Goal: Find specific page/section: Find specific page/section

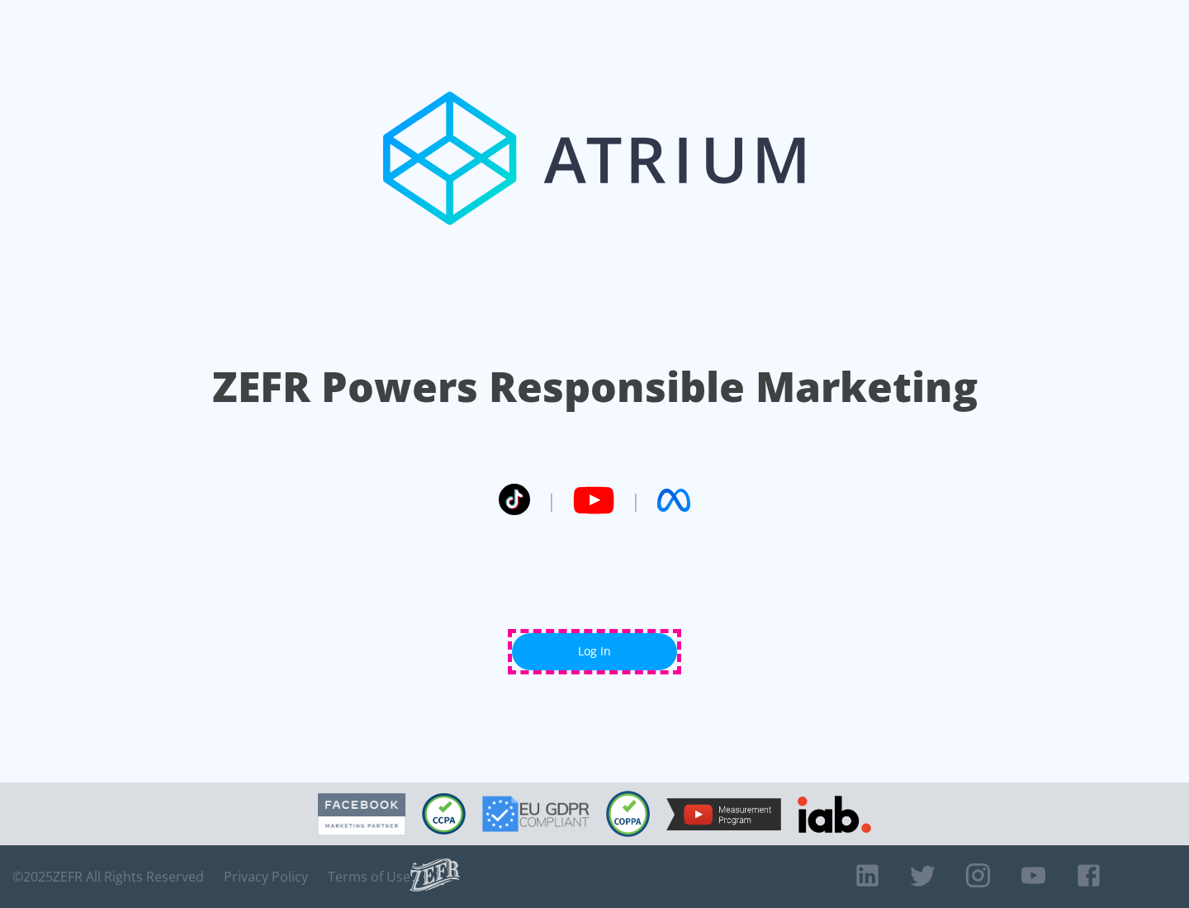
click at [595, 652] on link "Log In" at bounding box center [594, 651] width 165 height 37
